Goal: Information Seeking & Learning: Learn about a topic

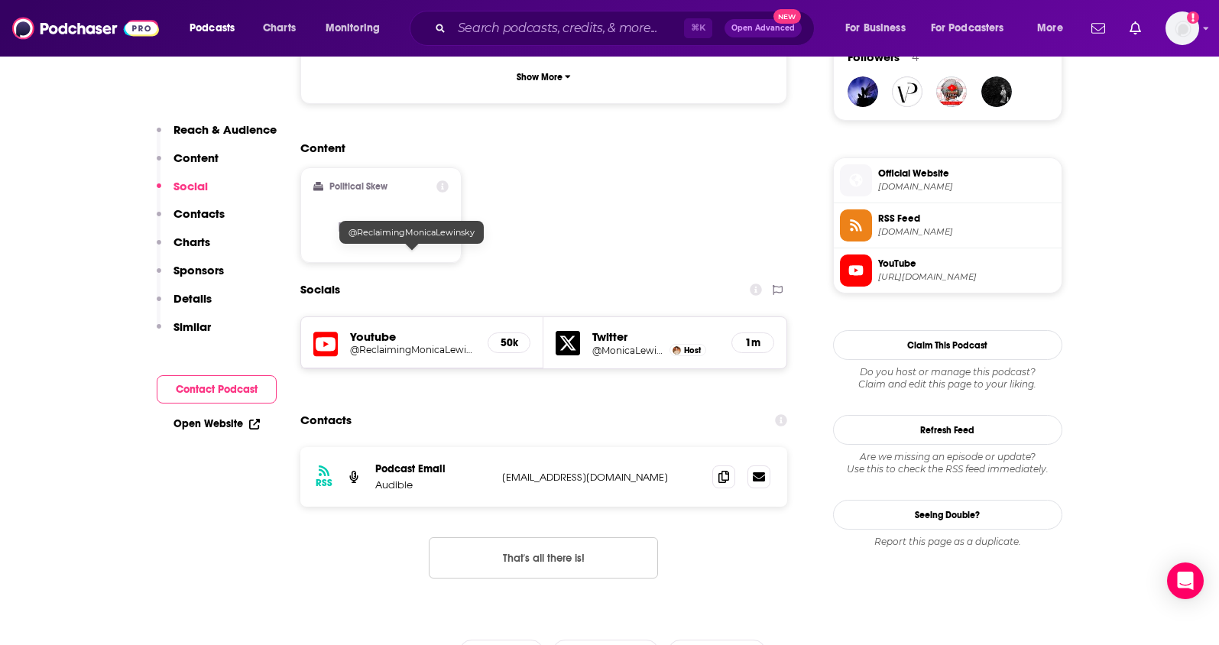
scroll to position [1140, 0]
click at [572, 144] on div "Content Political Skew Not Available" at bounding box center [544, 208] width 488 height 135
click at [550, 32] on input "Search podcasts, credits, & more..." at bounding box center [568, 28] width 232 height 24
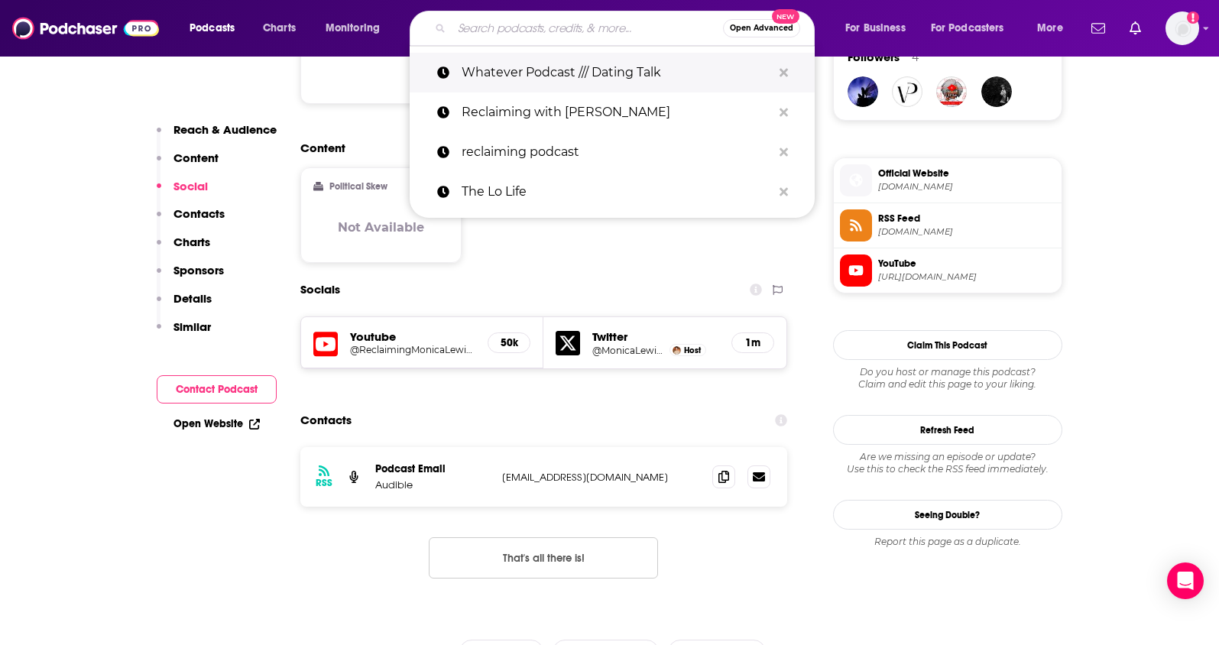
click at [547, 57] on p "Whatever Podcast /// Dating Talk" at bounding box center [617, 73] width 310 height 40
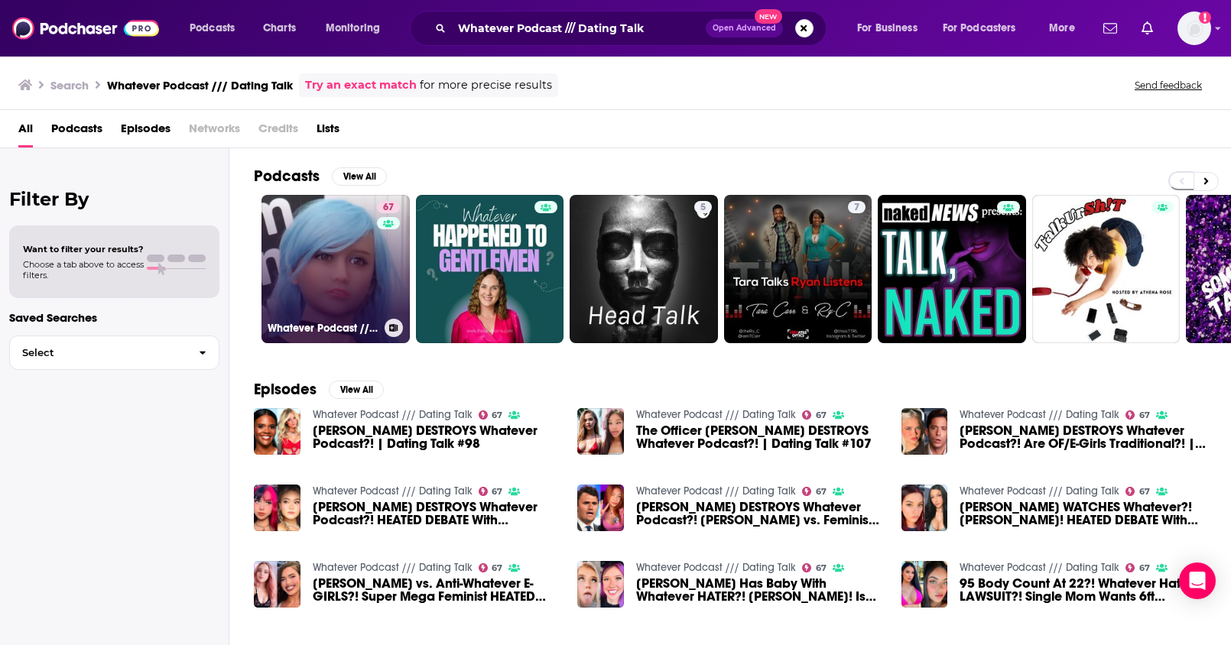
click at [332, 248] on link "67 Whatever Podcast /// Dating Talk" at bounding box center [335, 269] width 148 height 148
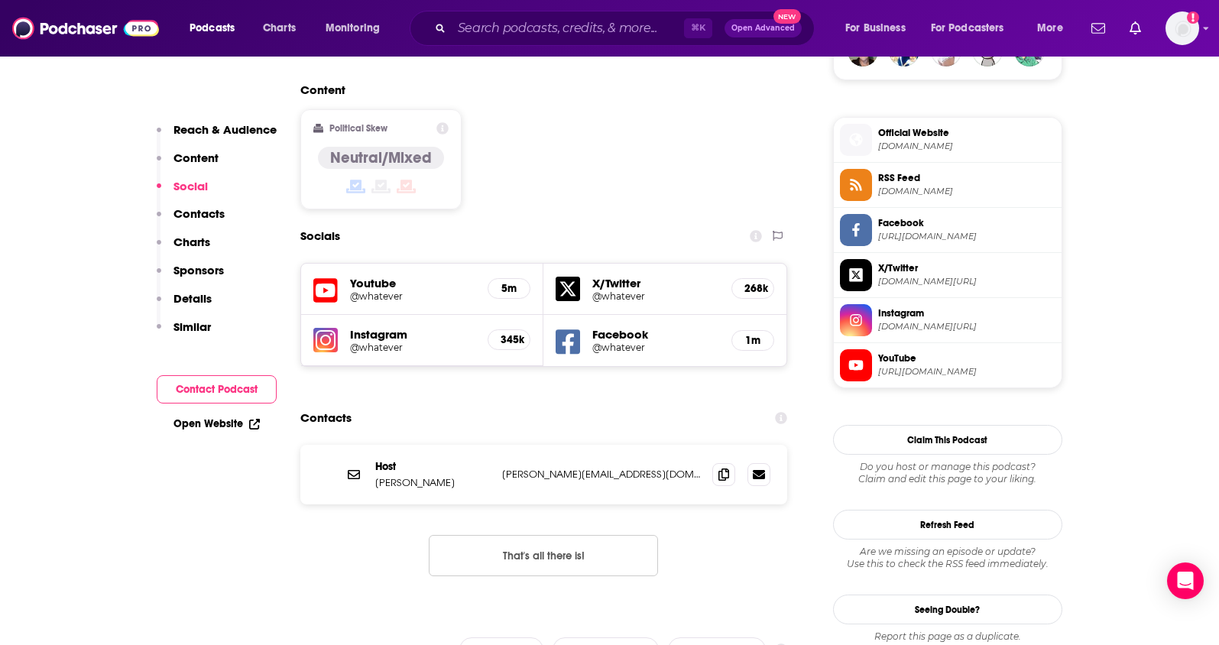
scroll to position [991, 0]
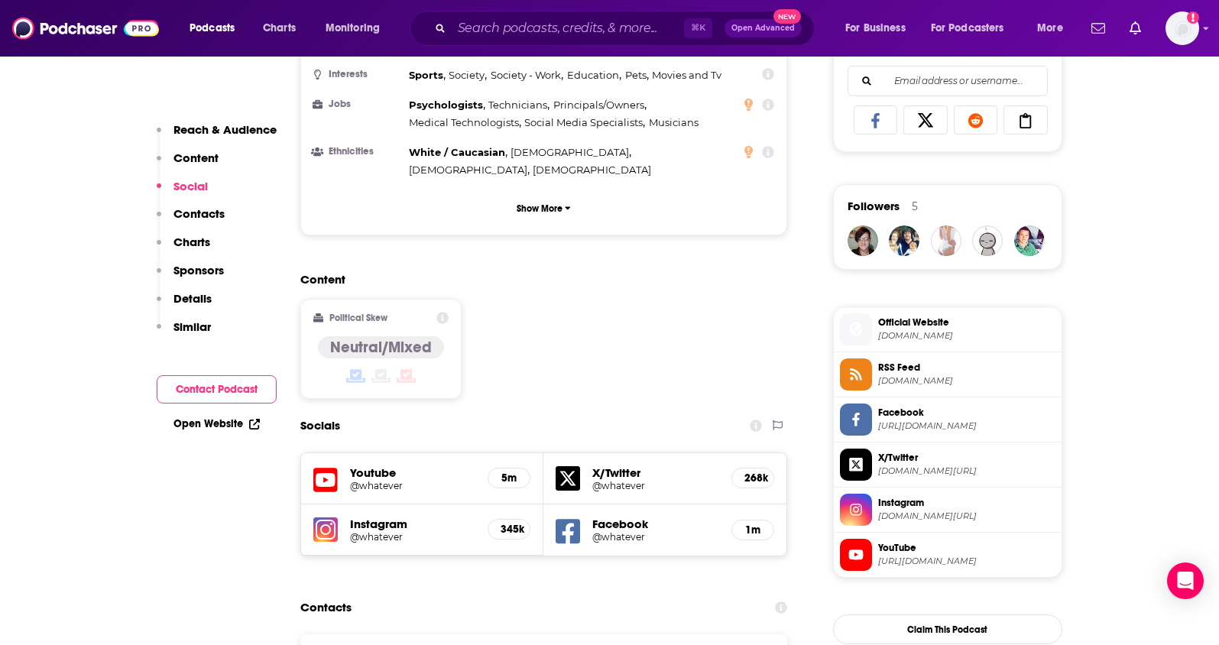
click at [364, 480] on h5 "@whatever" at bounding box center [413, 485] width 126 height 11
